Goal: Task Accomplishment & Management: Use online tool/utility

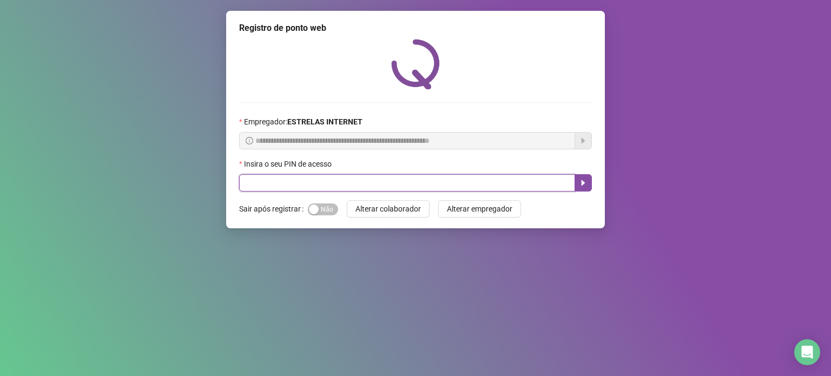
click at [500, 188] on input "text" at bounding box center [407, 182] width 336 height 17
type input "*****"
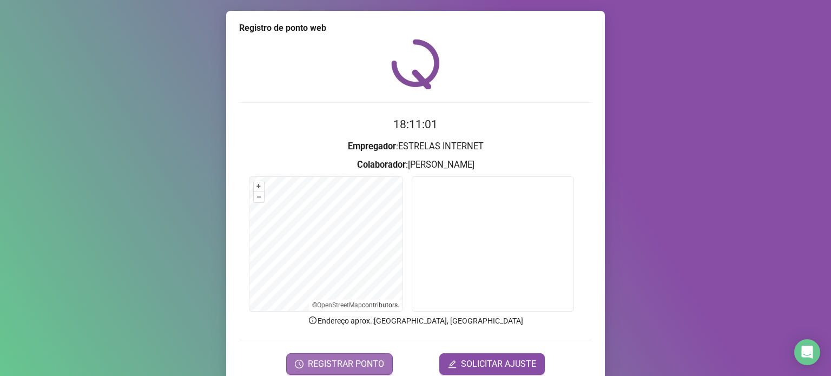
click at [363, 360] on span "REGISTRAR PONTO" at bounding box center [346, 363] width 76 height 13
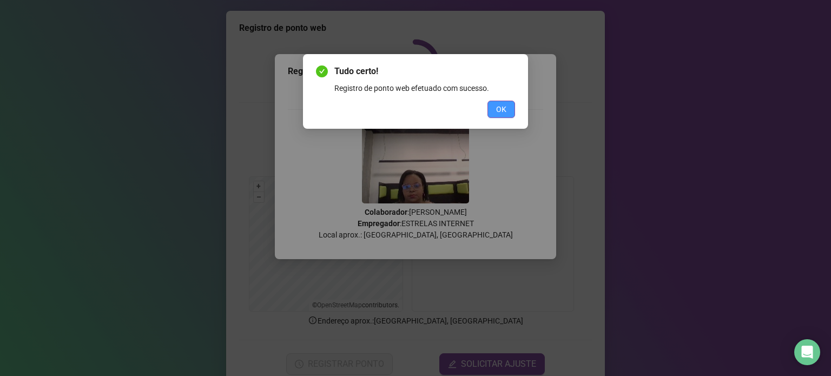
click at [507, 110] on button "OK" at bounding box center [501, 109] width 28 height 17
